Goal: Transaction & Acquisition: Purchase product/service

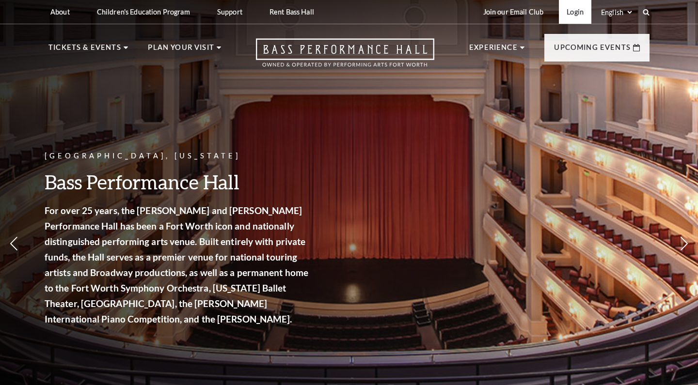
click at [576, 11] on link "Login" at bounding box center [575, 12] width 32 height 24
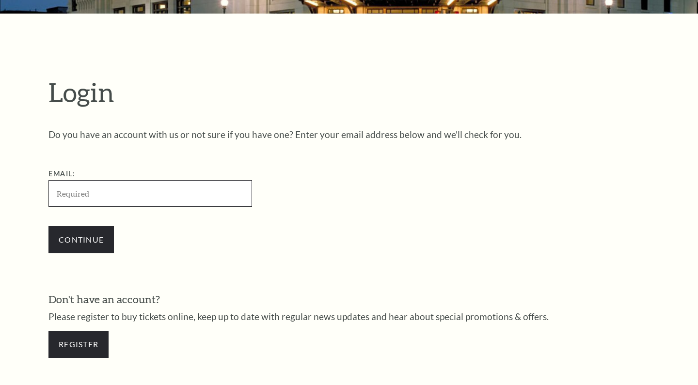
scroll to position [203, 0]
type input "Robyn315@aol.com"
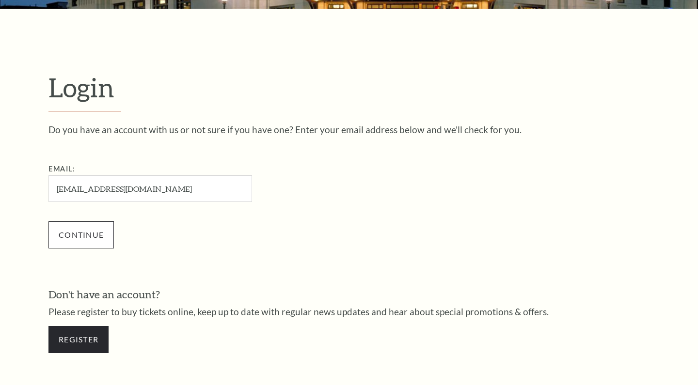
click at [88, 232] on input "Continue" at bounding box center [80, 235] width 65 height 27
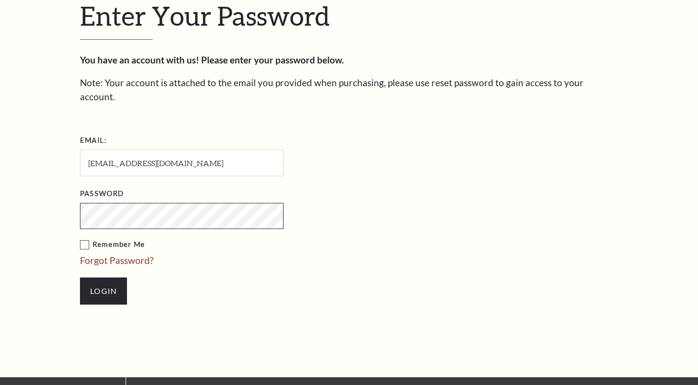
scroll to position [288, 0]
click at [83, 239] on label "Remember Me" at bounding box center [230, 245] width 301 height 12
click at [0, 0] on input "Remember Me" at bounding box center [0, 0] width 0 height 0
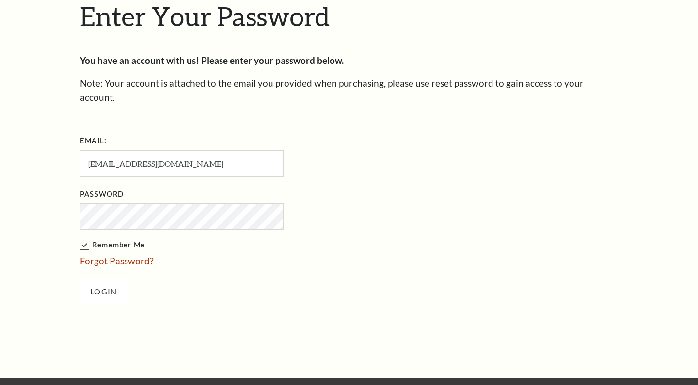
click at [102, 278] on input "Login" at bounding box center [103, 291] width 47 height 27
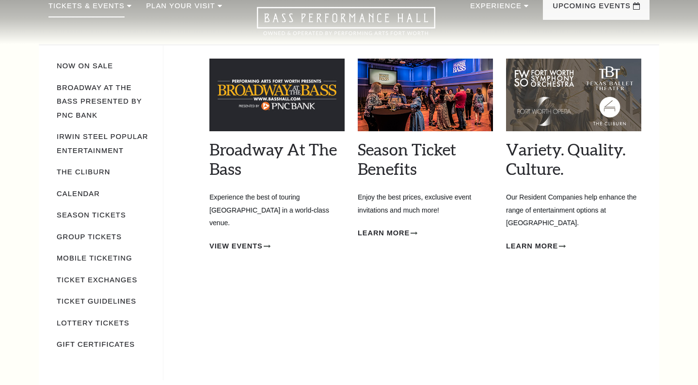
scroll to position [37, 0]
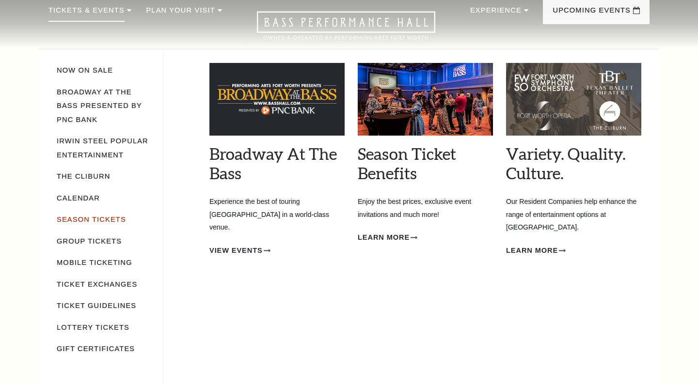
click at [91, 218] on link "Season Tickets" at bounding box center [91, 220] width 69 height 8
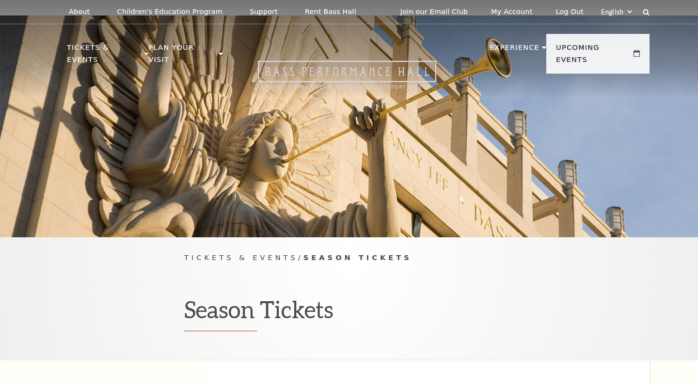
scroll to position [0, 0]
